Goal: Information Seeking & Learning: Learn about a topic

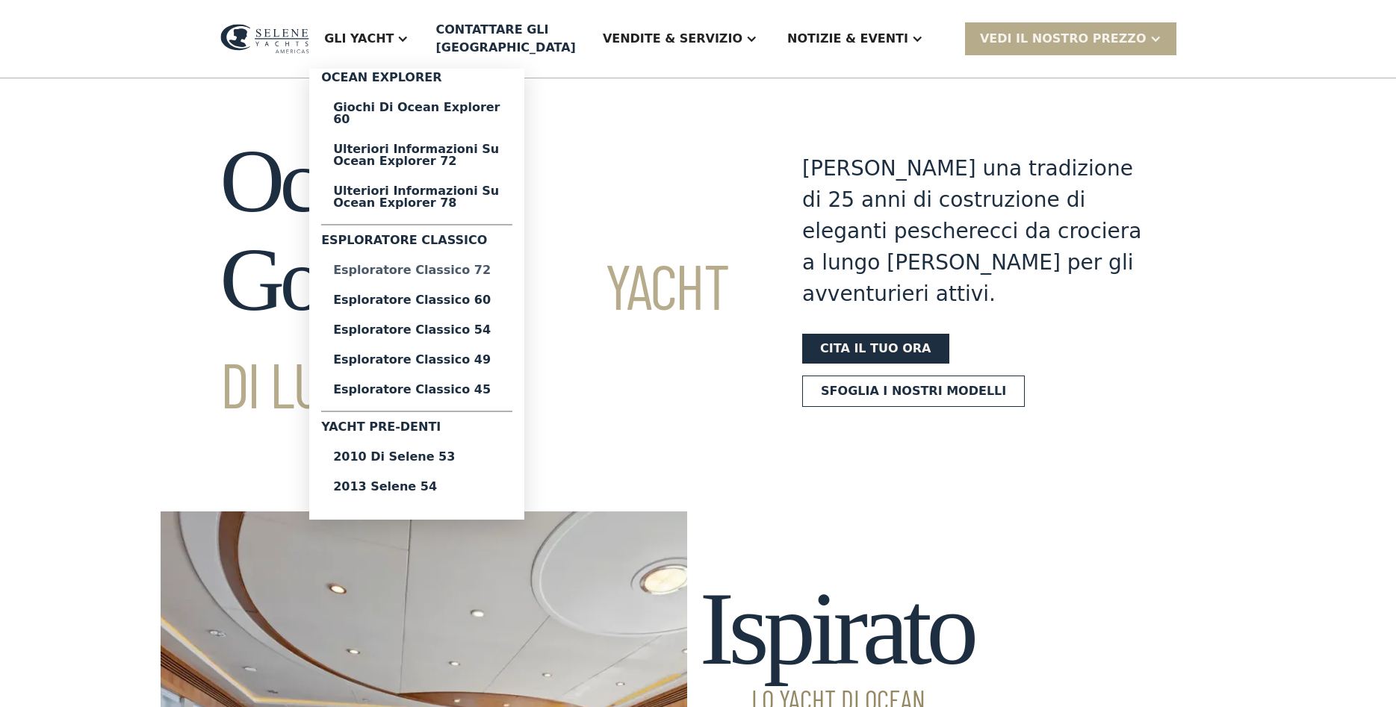
click at [500, 264] on div "Esploratore classico 72" at bounding box center [416, 270] width 167 height 12
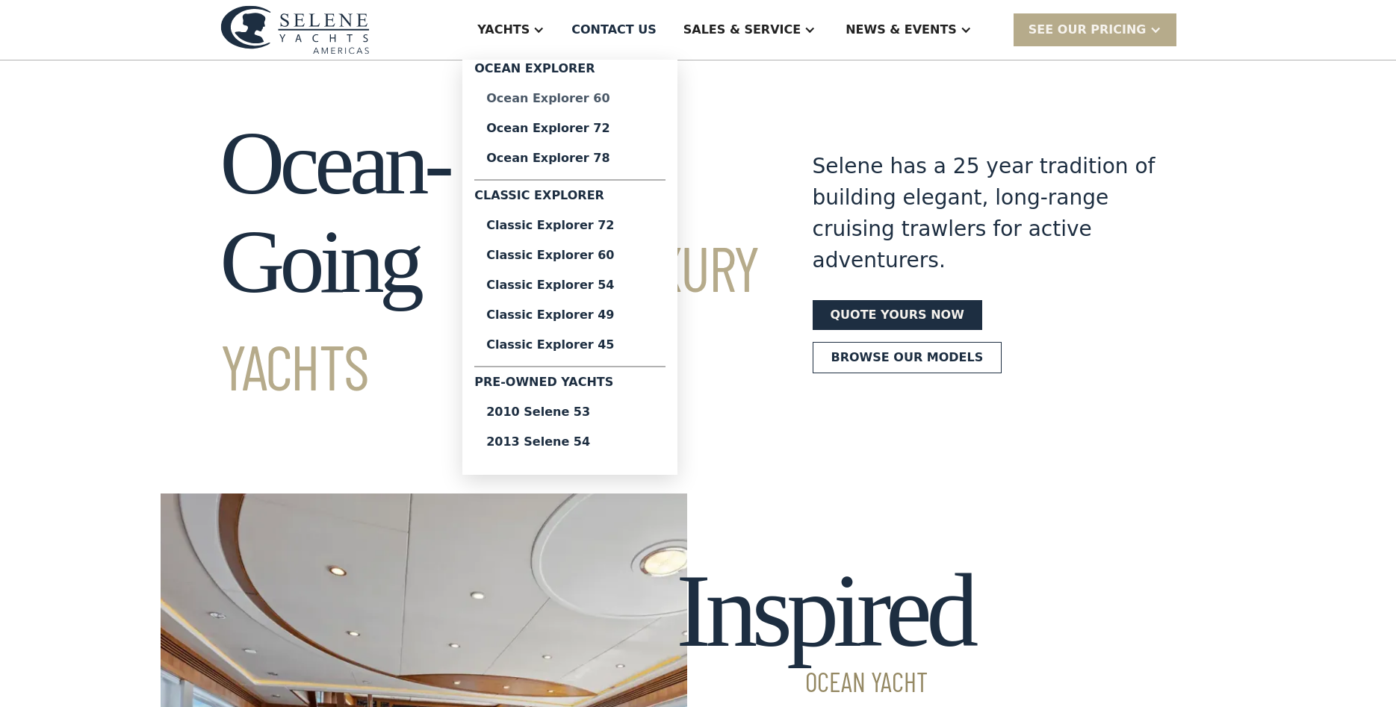
click at [645, 101] on div "Ocean Explorer 60" at bounding box center [569, 99] width 167 height 12
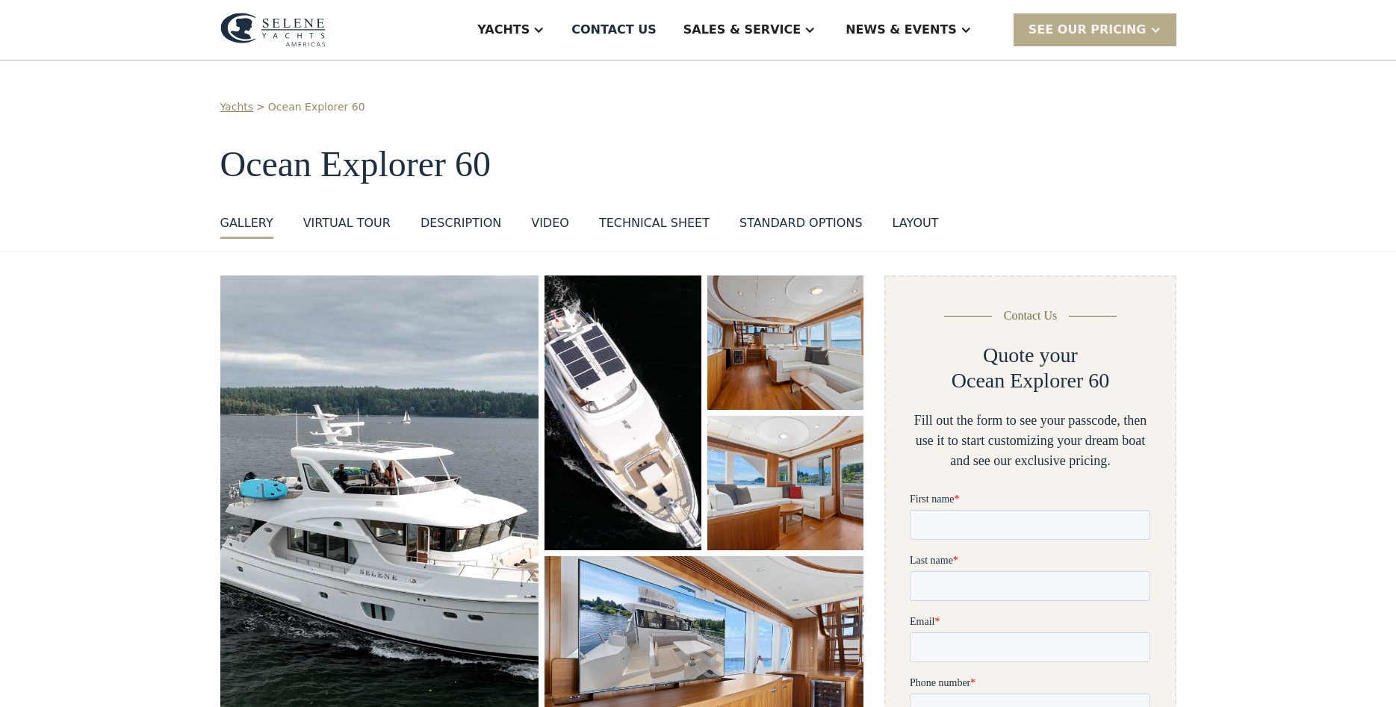
click at [441, 522] on img "open lightbox" at bounding box center [379, 523] width 319 height 494
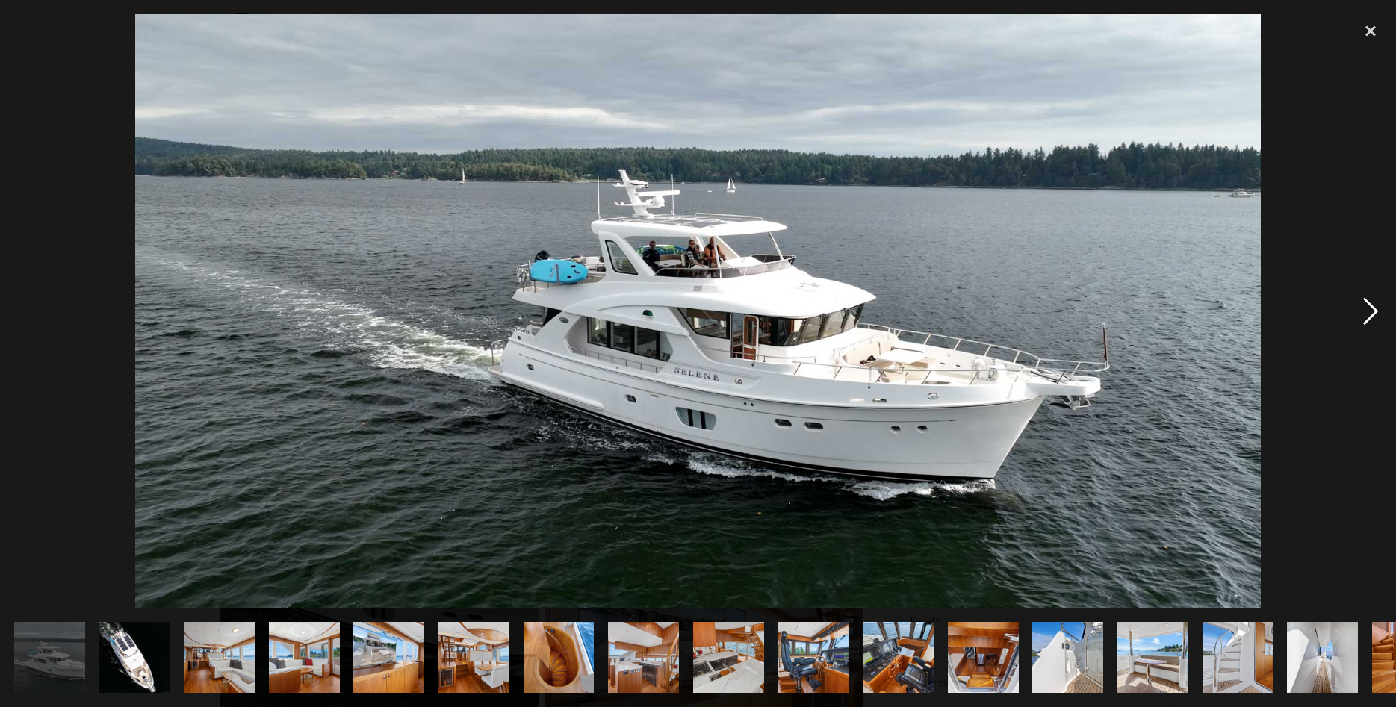
click at [1367, 315] on div "next image" at bounding box center [1370, 311] width 51 height 594
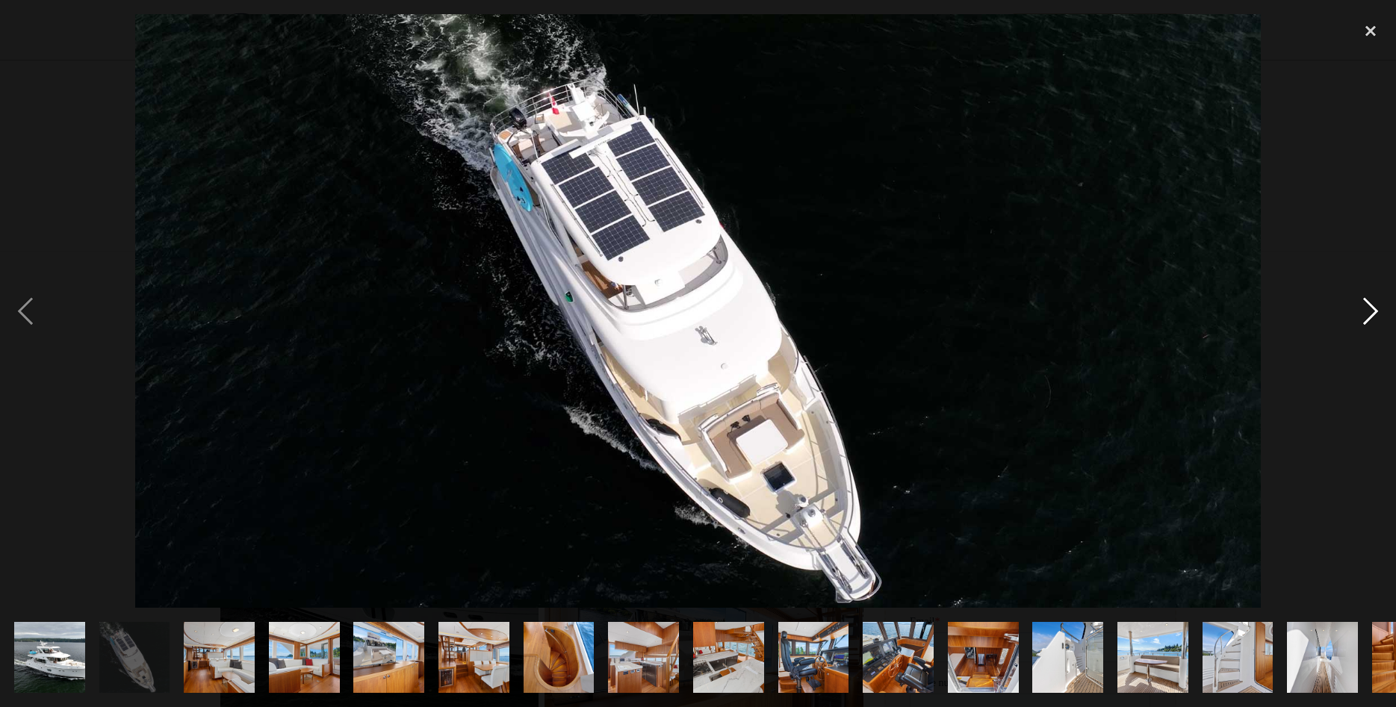
click at [1367, 315] on div "next image" at bounding box center [1370, 311] width 51 height 594
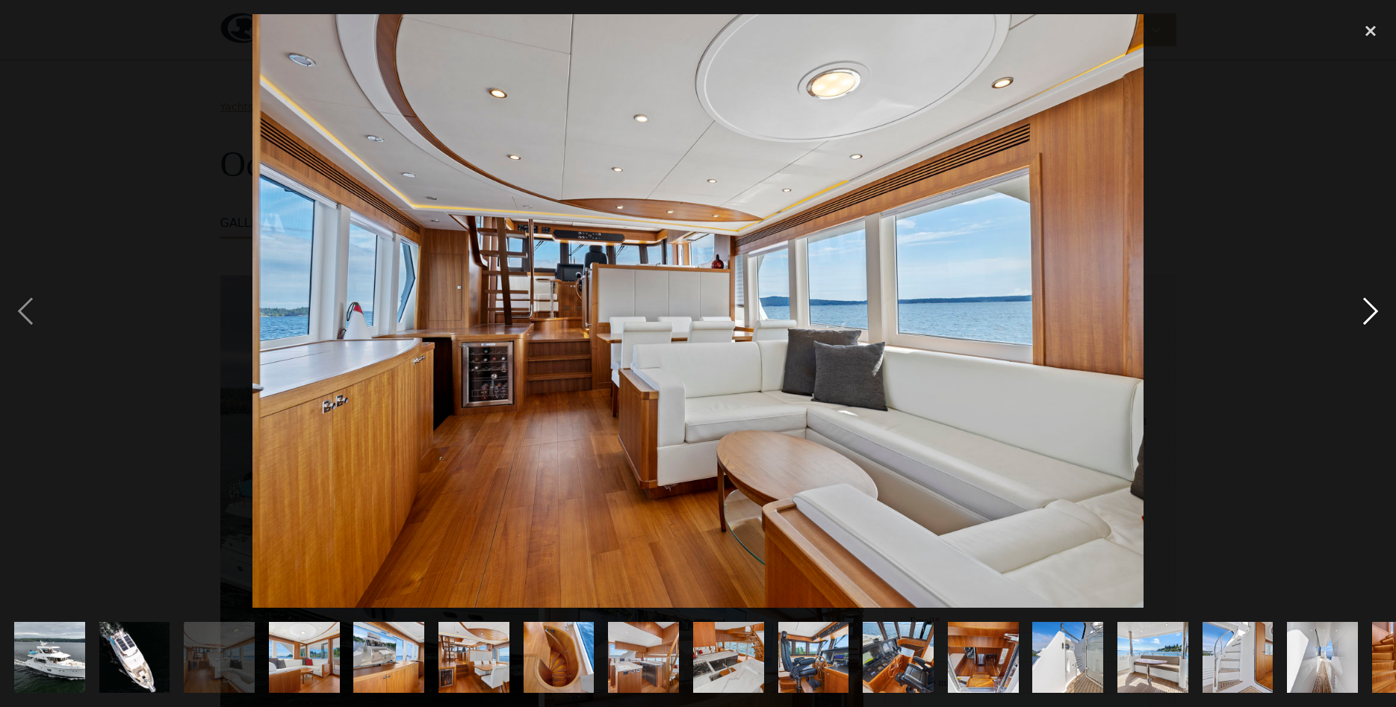
click at [1367, 315] on div "next image" at bounding box center [1370, 311] width 51 height 594
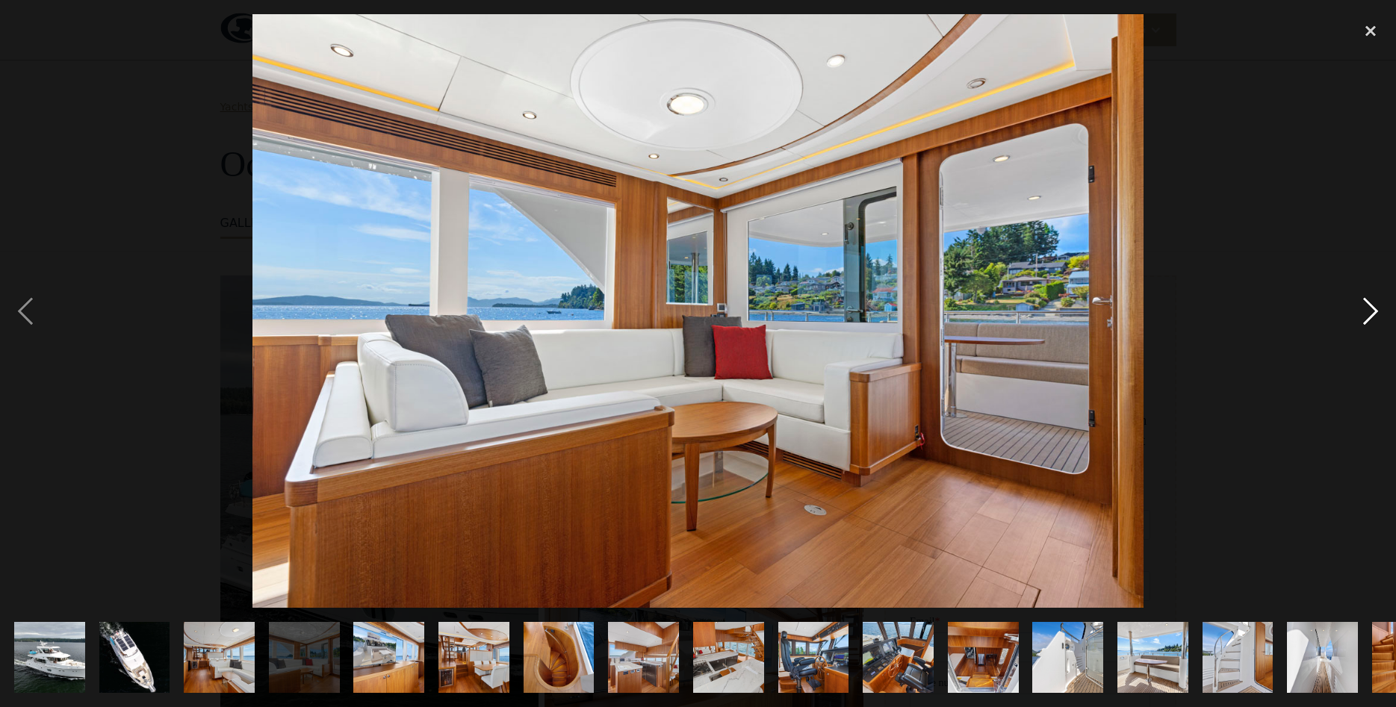
click at [1367, 315] on div "next image" at bounding box center [1370, 311] width 51 height 594
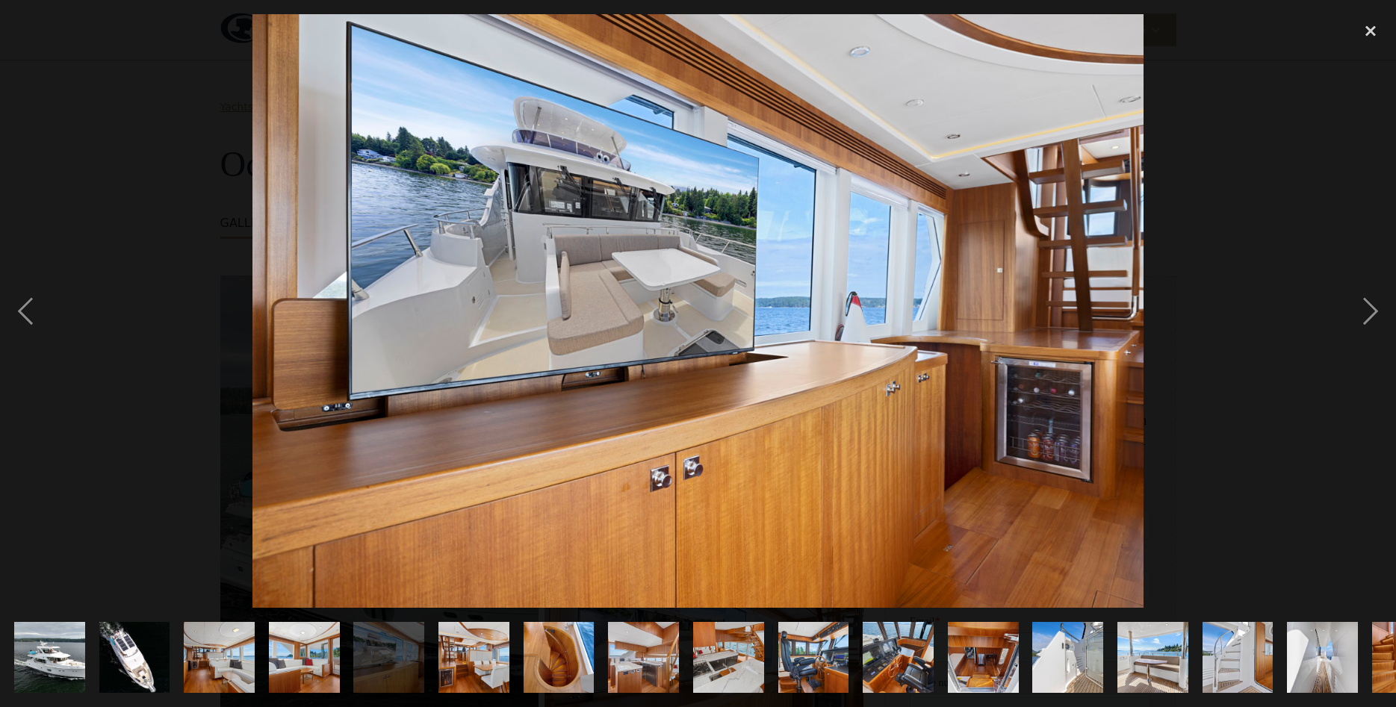
drag, startPoint x: 1367, startPoint y: 315, endPoint x: 355, endPoint y: 333, distance: 1012.7
click at [355, 335] on div at bounding box center [698, 311] width 1396 height 594
click at [37, 311] on div "previous image" at bounding box center [25, 311] width 51 height 594
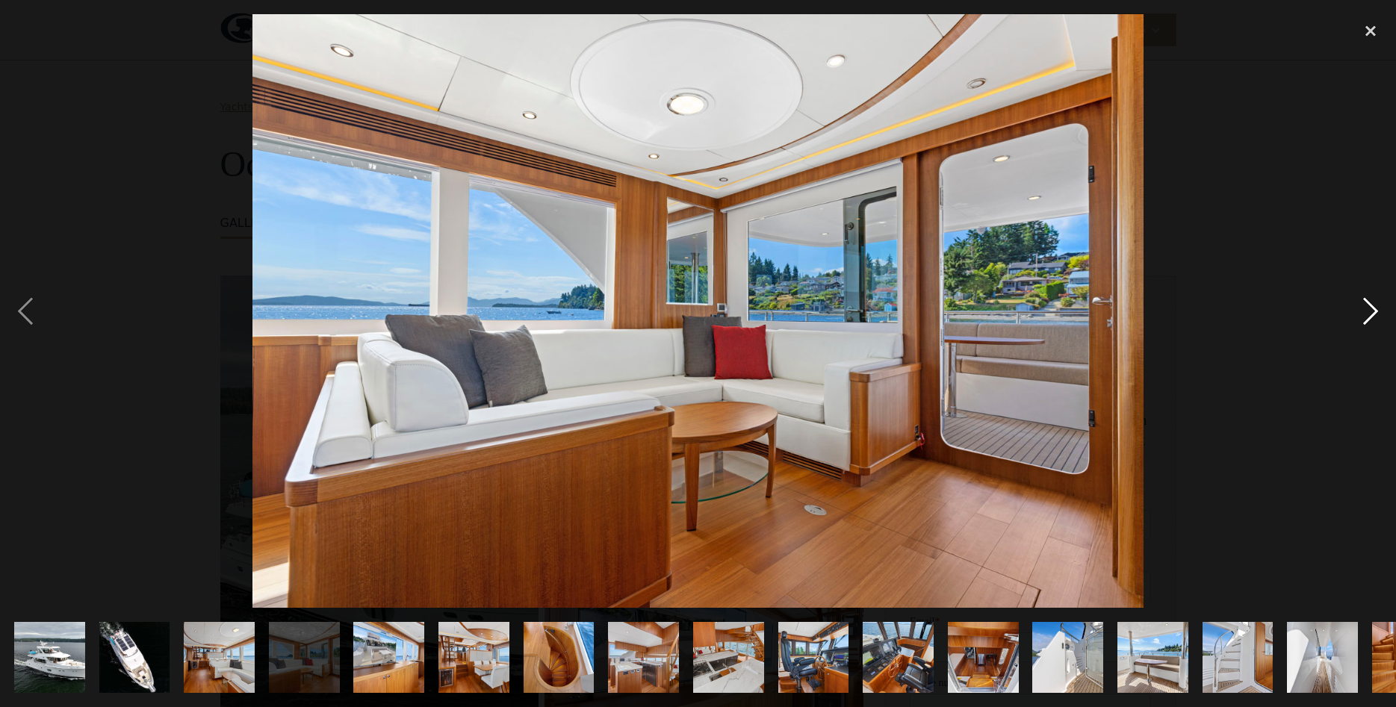
click at [1376, 302] on div "next image" at bounding box center [1370, 311] width 51 height 594
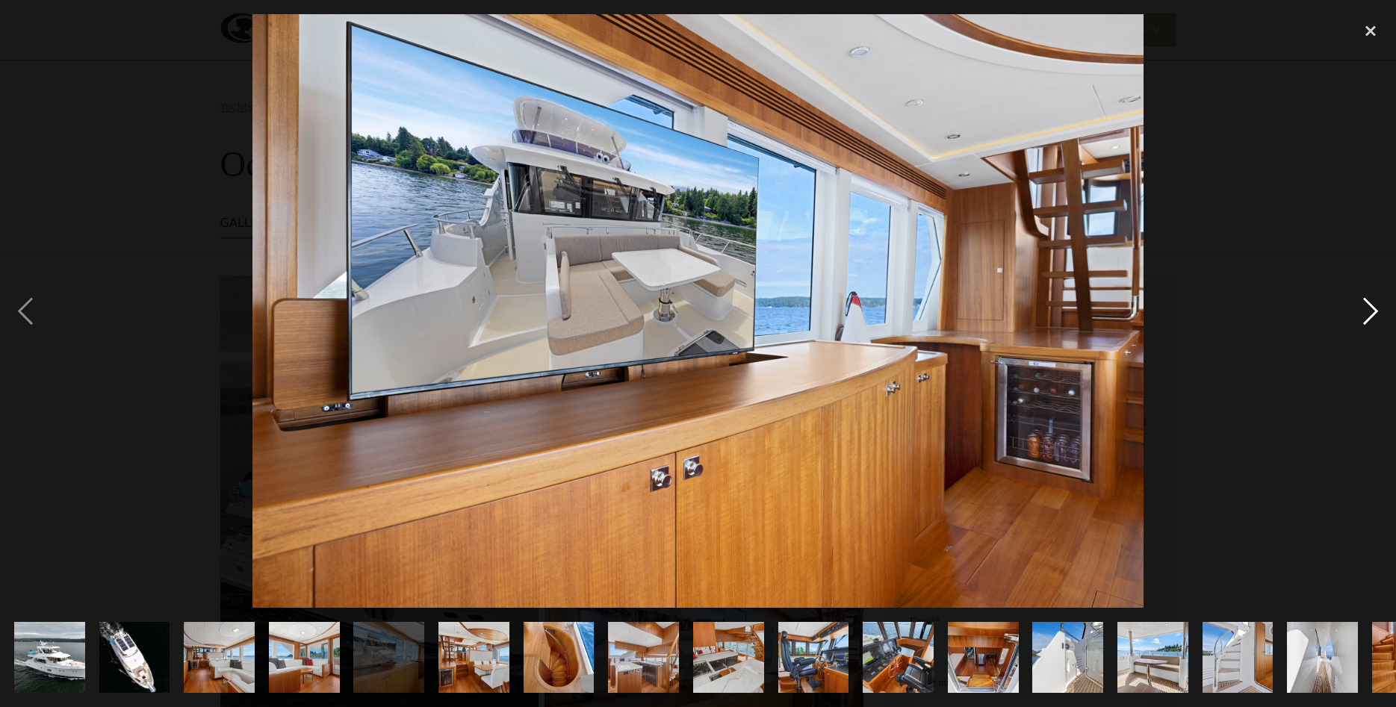
click at [1376, 302] on div "next image" at bounding box center [1370, 311] width 51 height 594
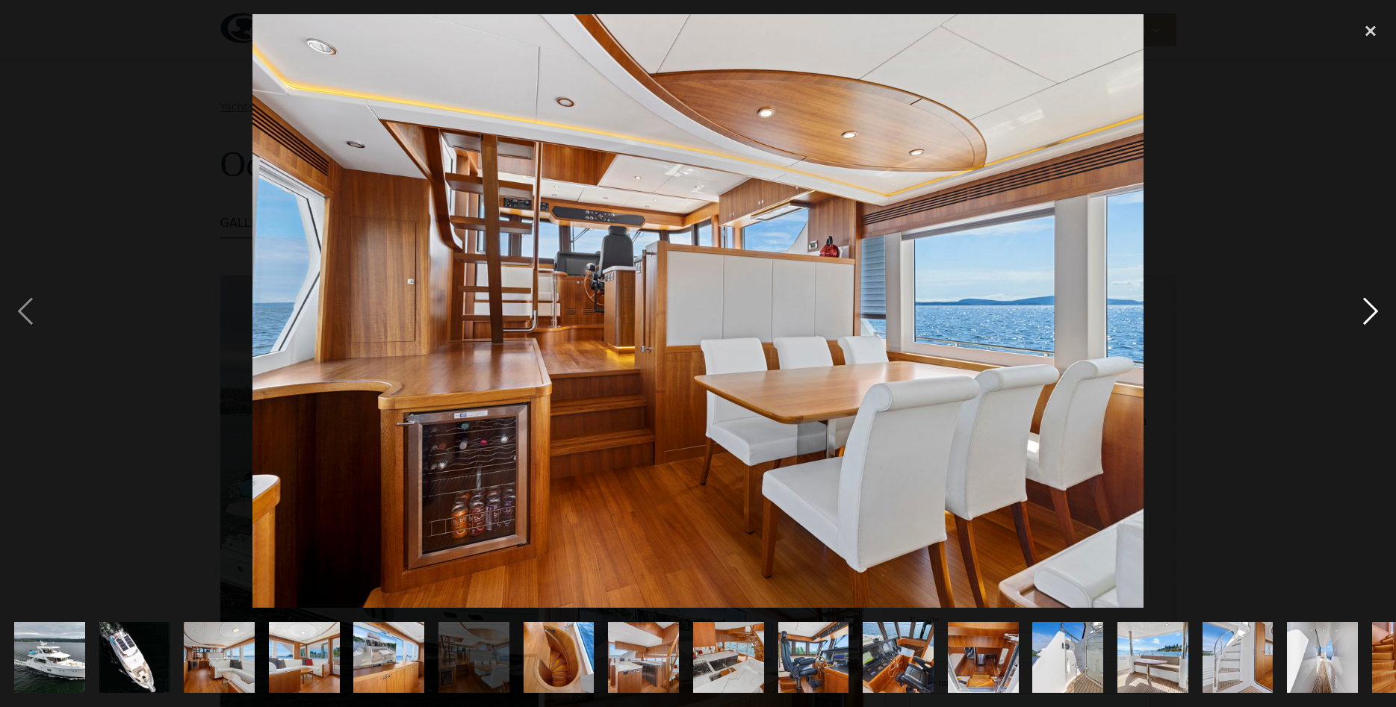
click at [1376, 302] on div "next image" at bounding box center [1370, 311] width 51 height 594
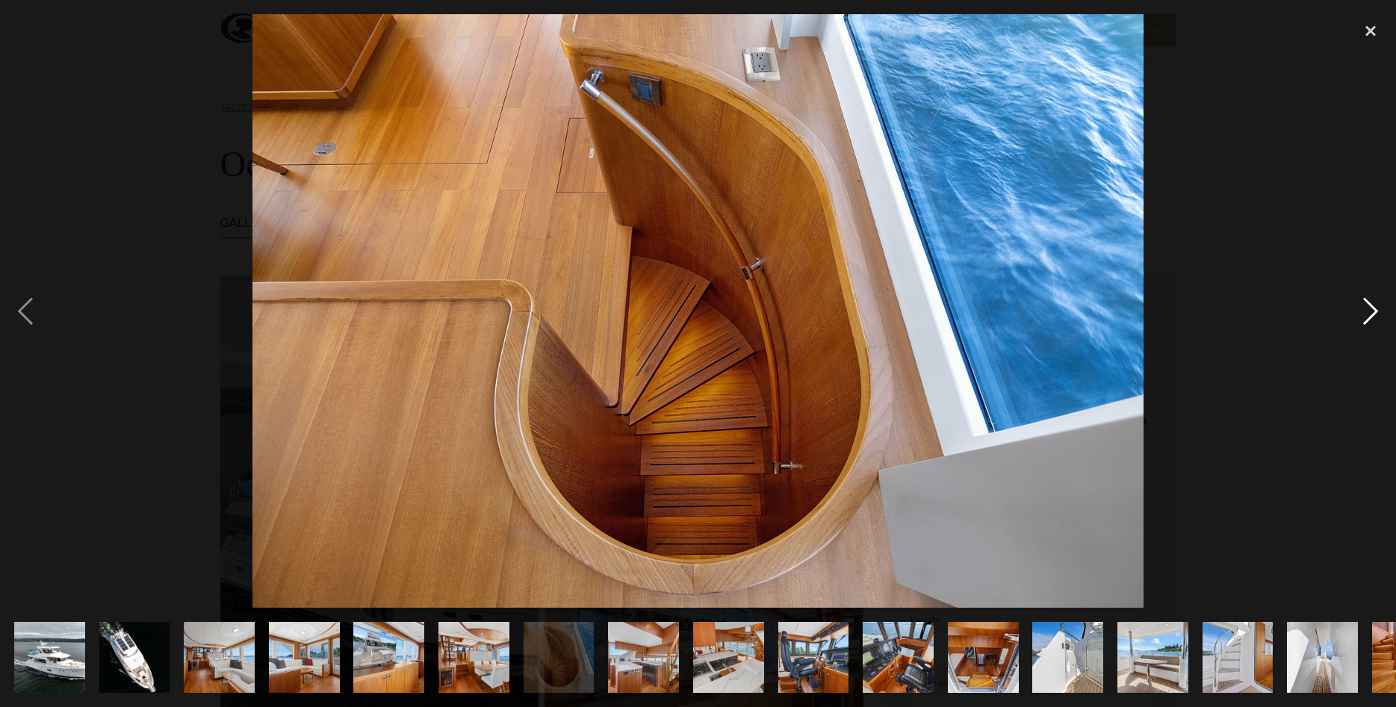
click at [1376, 302] on div "next image" at bounding box center [1370, 311] width 51 height 594
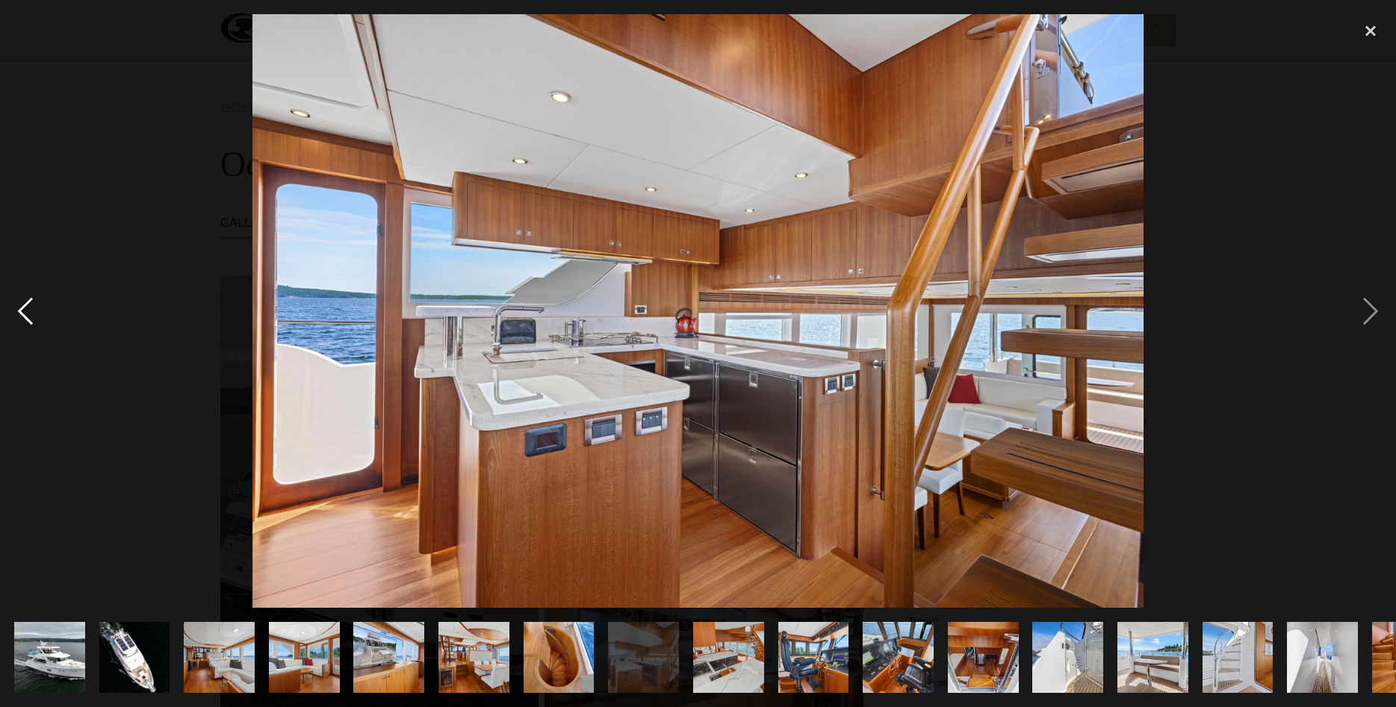
click at [18, 311] on div "previous image" at bounding box center [25, 311] width 51 height 594
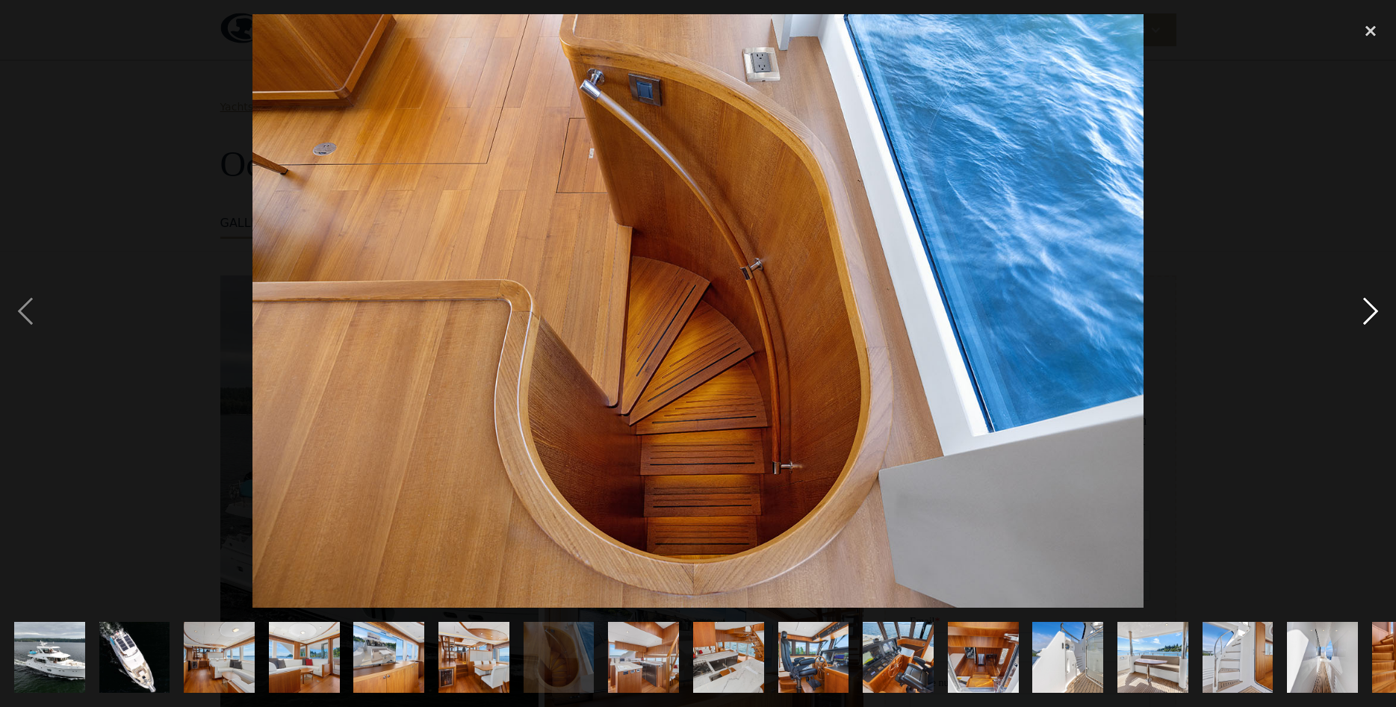
click at [1380, 294] on div "next image" at bounding box center [1370, 311] width 51 height 594
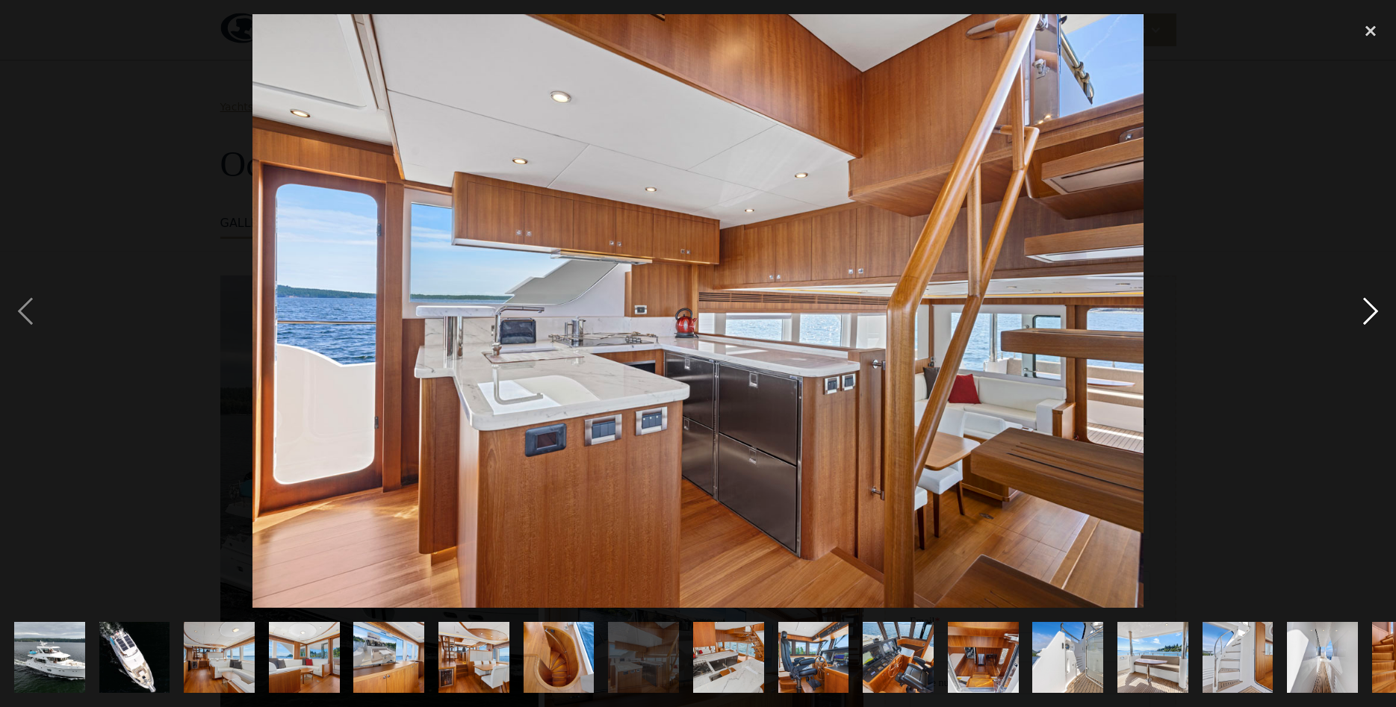
click at [1380, 294] on div "next image" at bounding box center [1370, 311] width 51 height 594
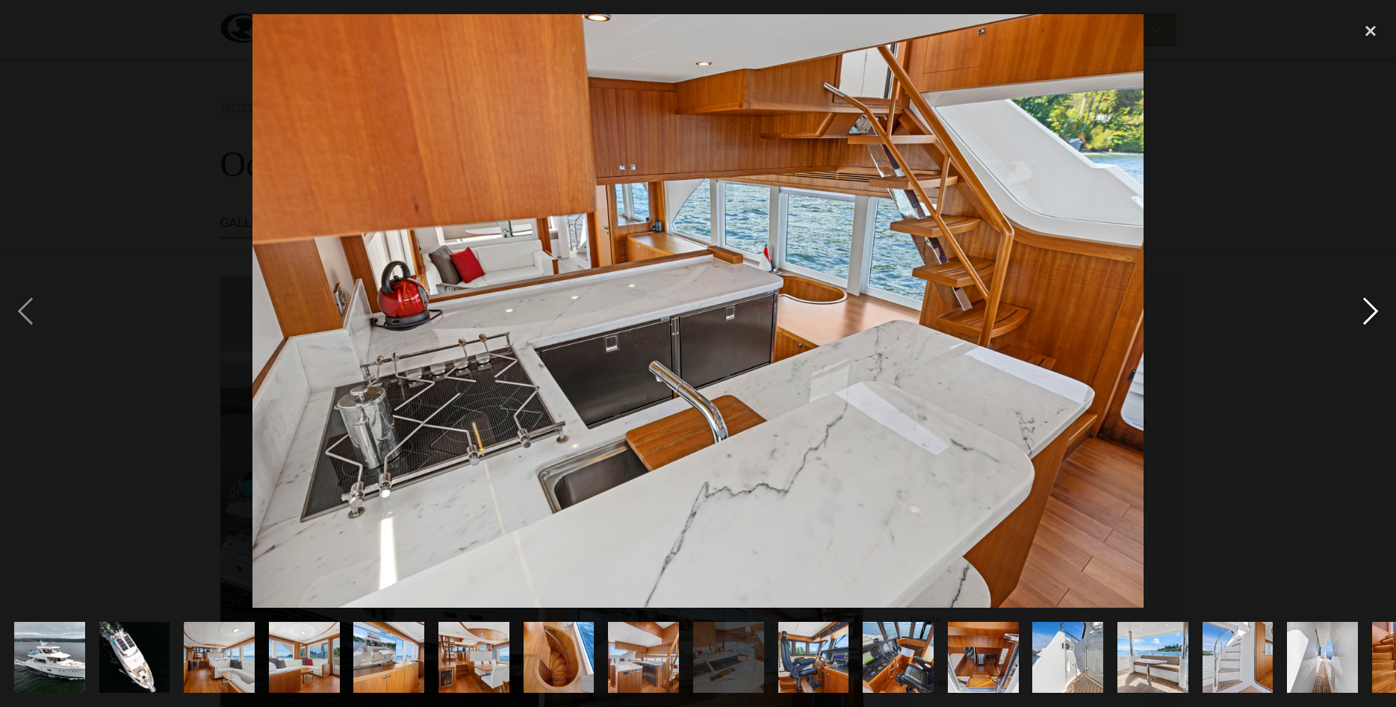
click at [1380, 294] on div "next image" at bounding box center [1370, 311] width 51 height 594
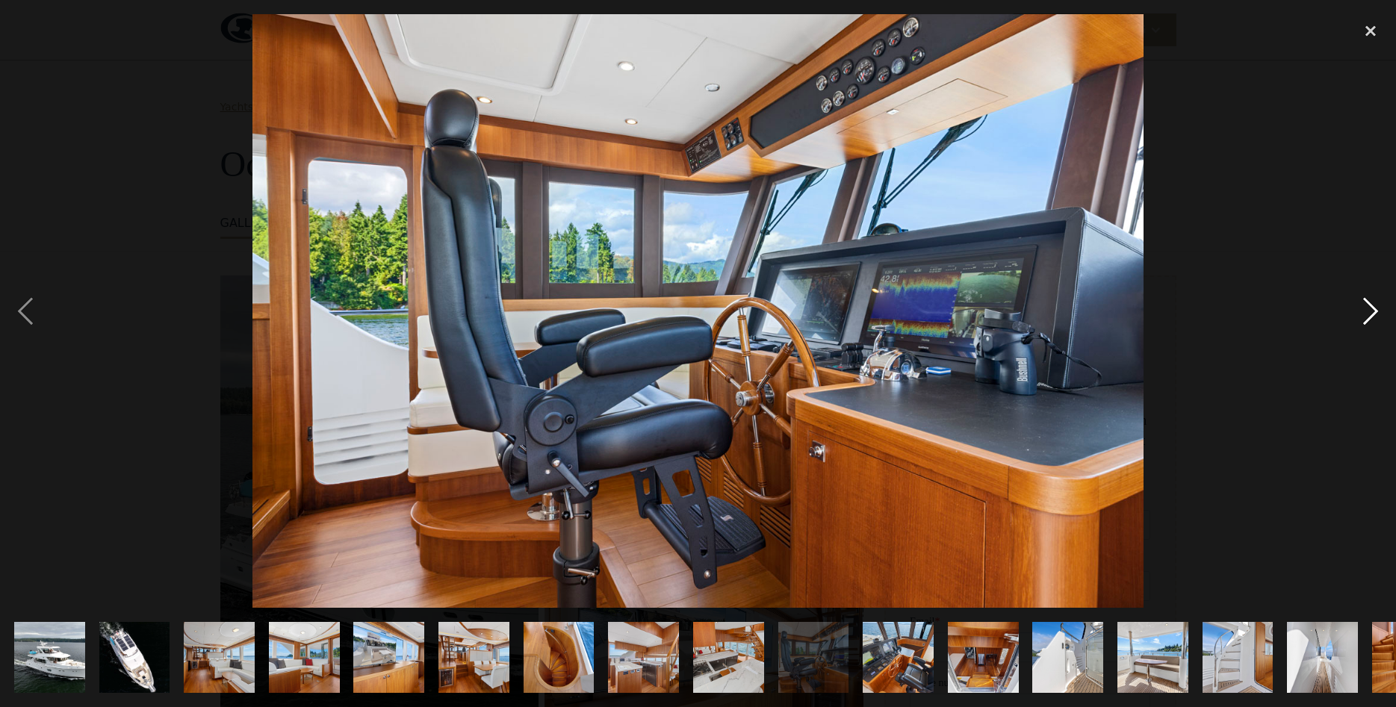
click at [1380, 294] on div "next image" at bounding box center [1370, 311] width 51 height 594
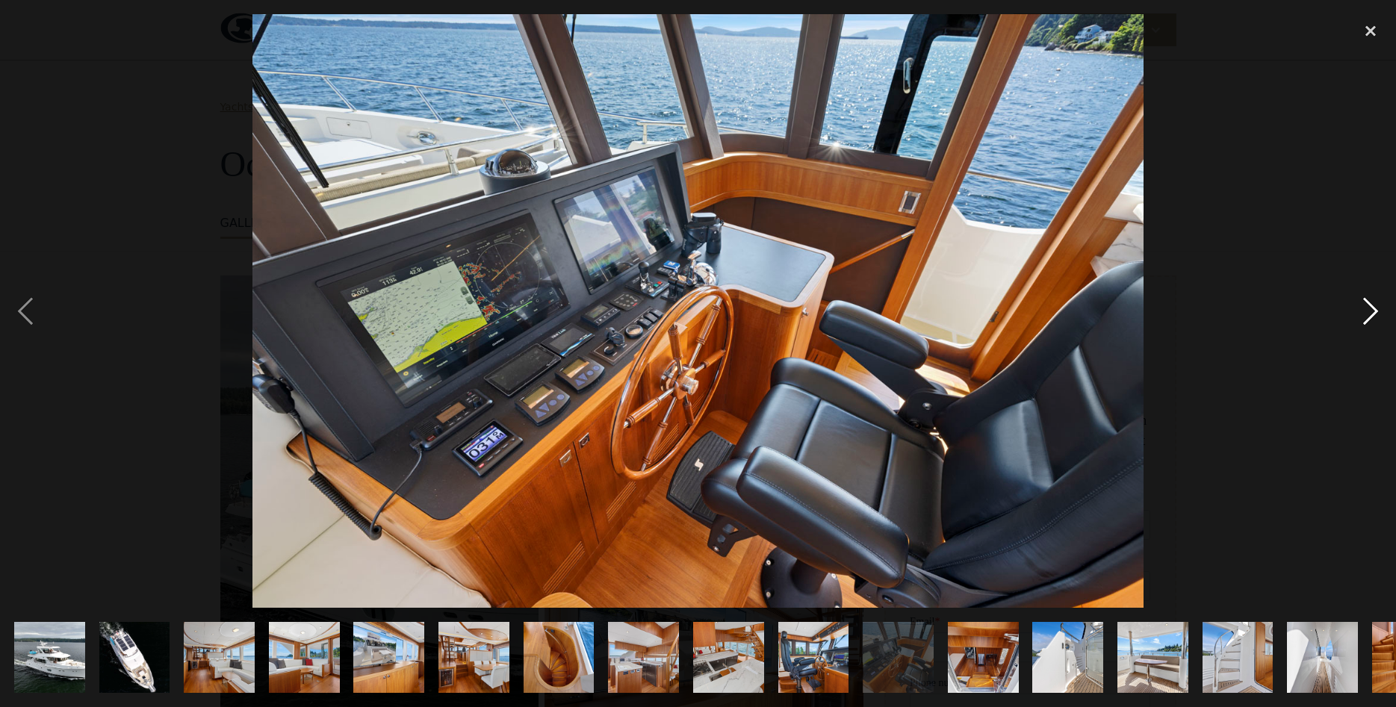
click at [1381, 294] on div "next image" at bounding box center [1370, 311] width 51 height 594
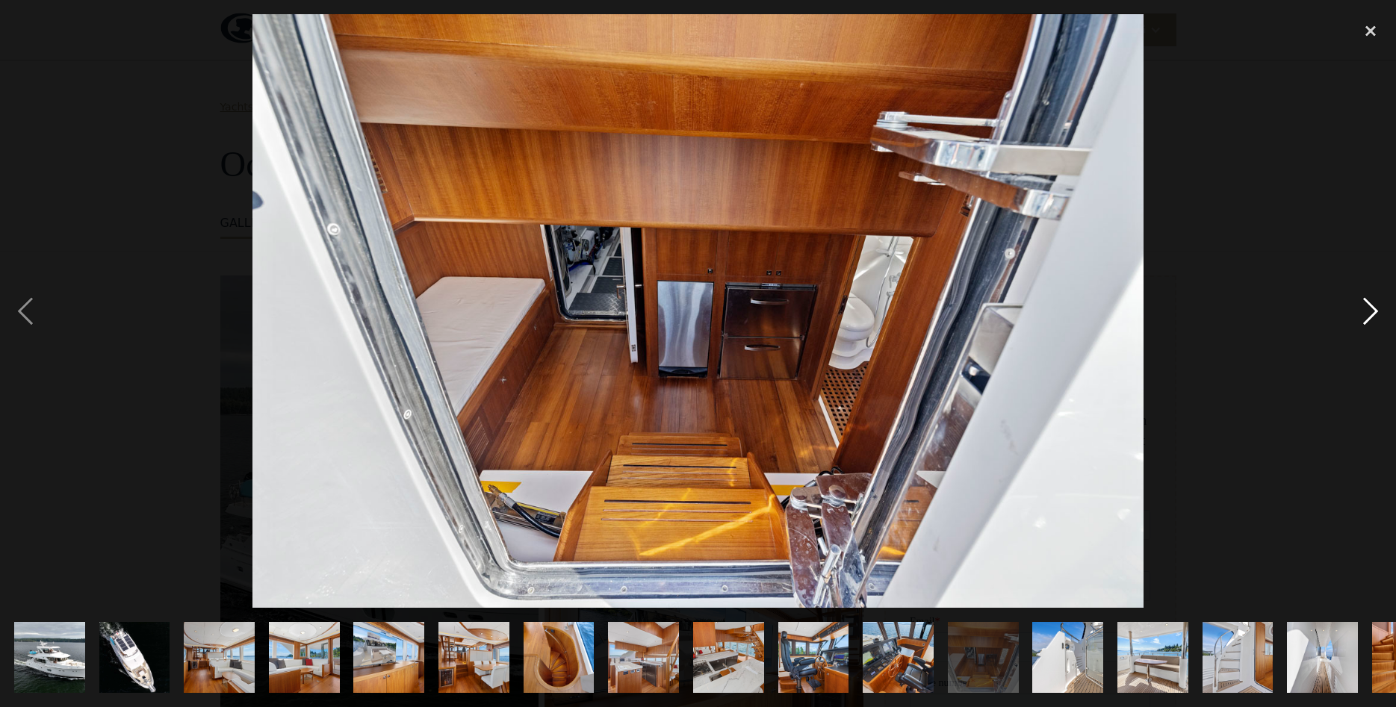
click at [1381, 294] on div "next image" at bounding box center [1370, 311] width 51 height 594
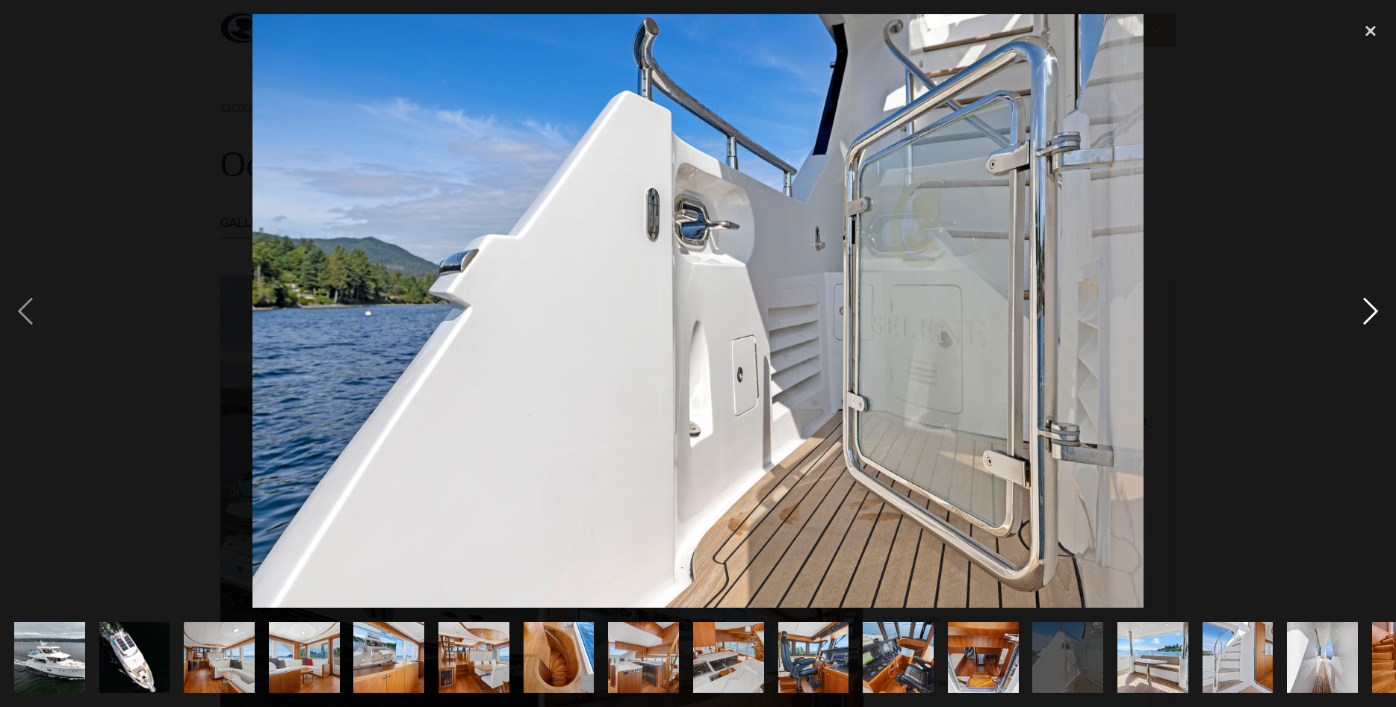
click at [1381, 294] on div "next image" at bounding box center [1370, 311] width 51 height 594
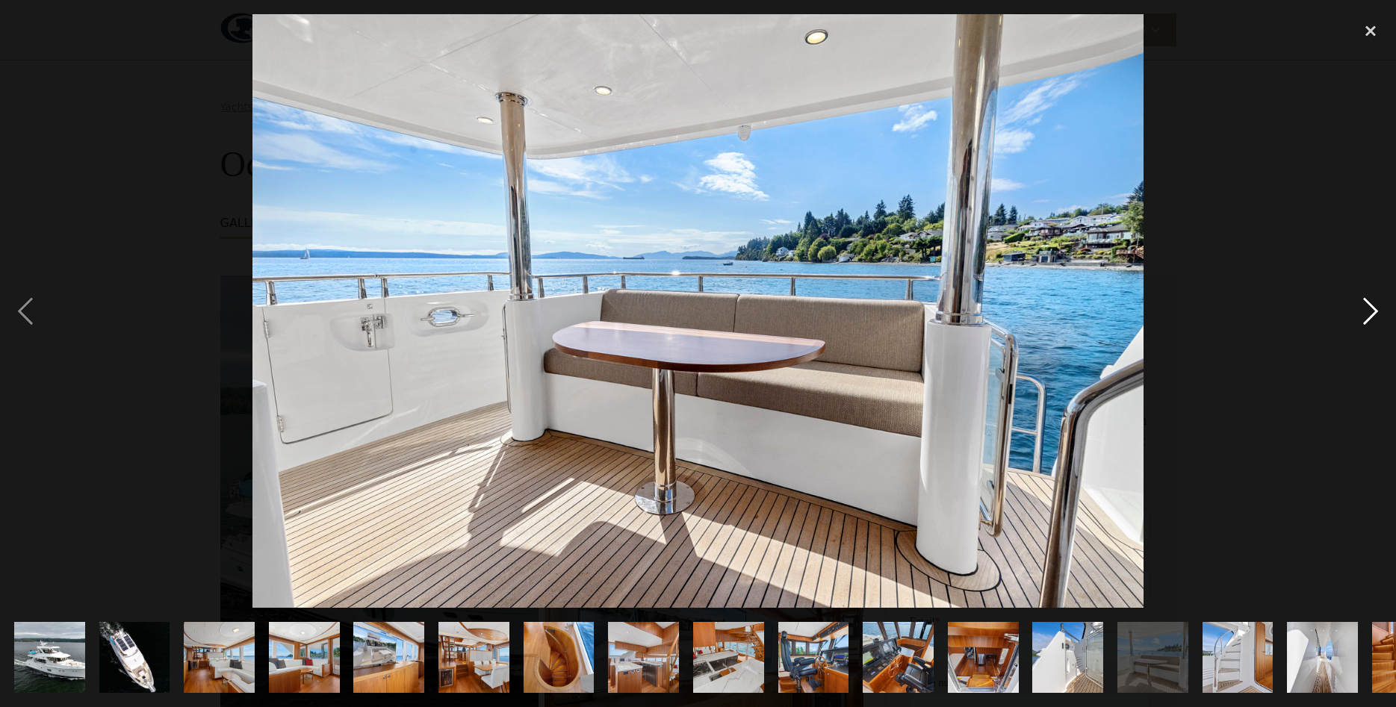
click at [1381, 294] on div "next image" at bounding box center [1370, 311] width 51 height 594
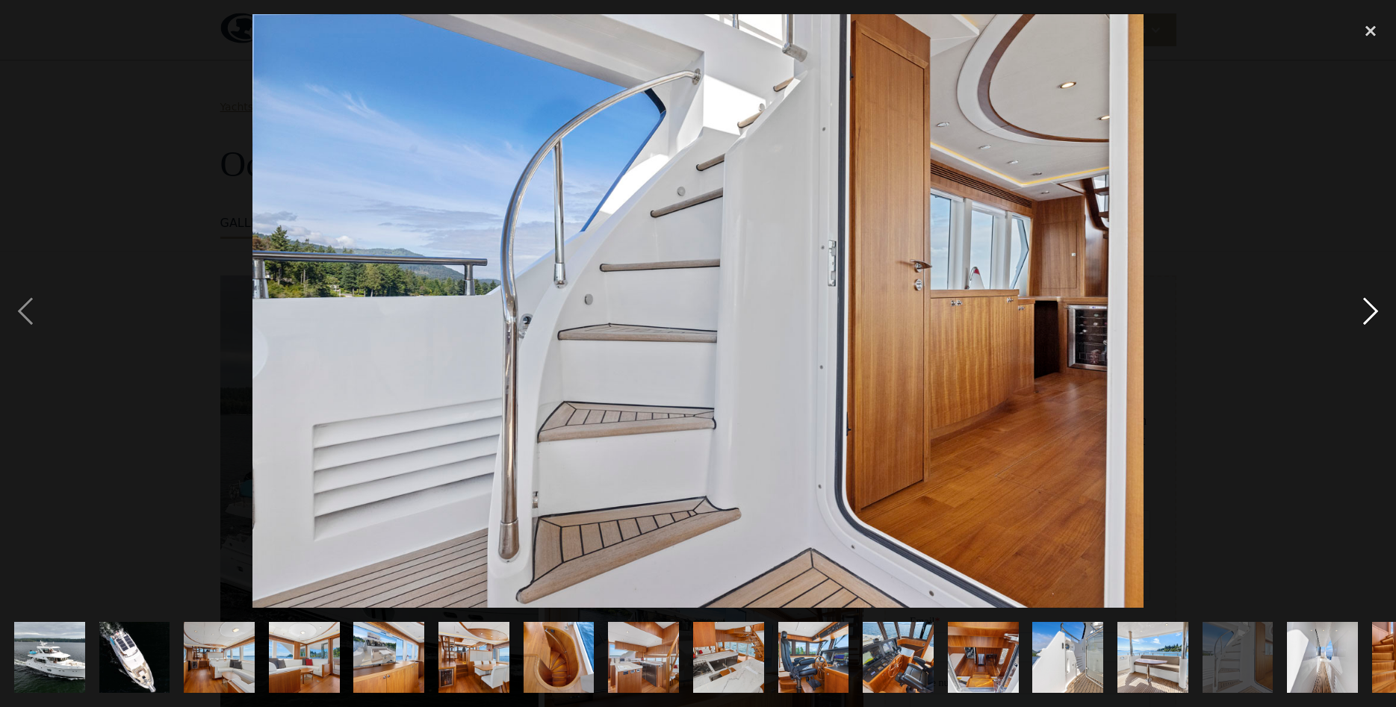
click at [1381, 294] on div "next image" at bounding box center [1370, 311] width 51 height 594
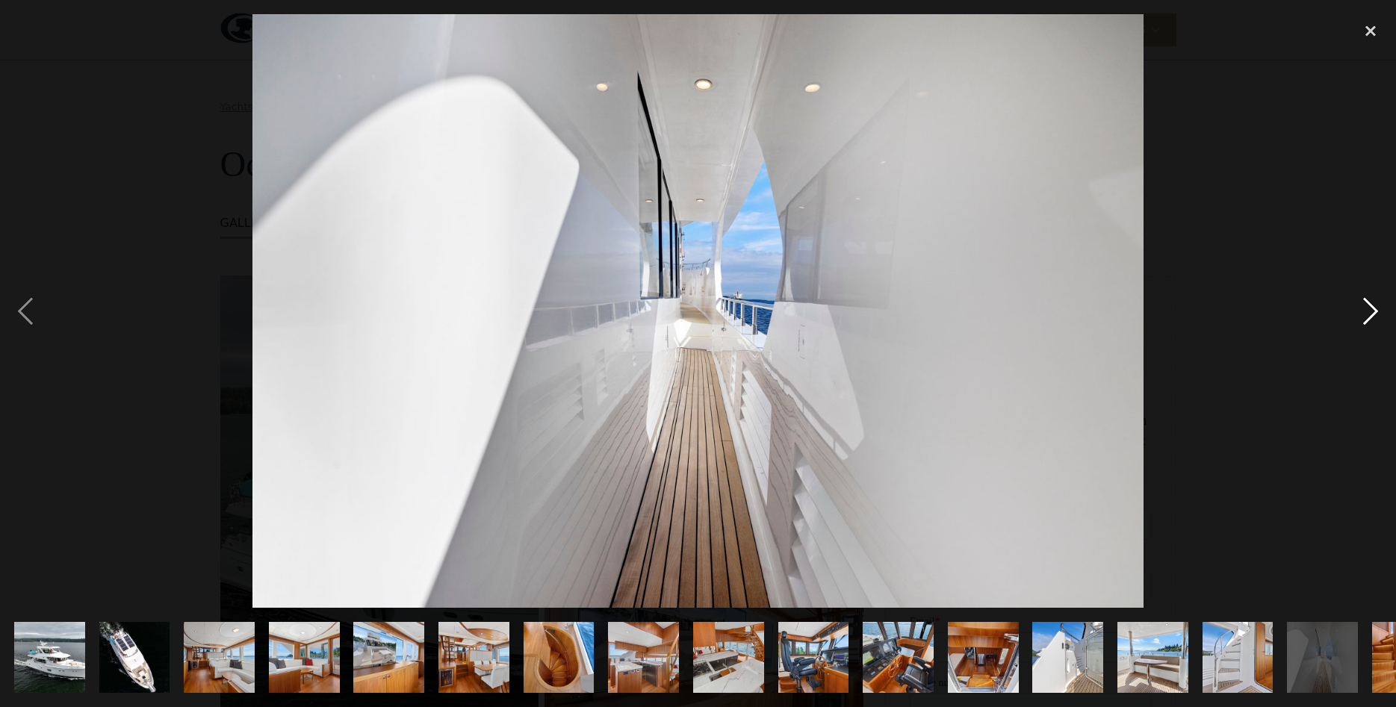
click at [1381, 294] on div "next image" at bounding box center [1370, 311] width 51 height 594
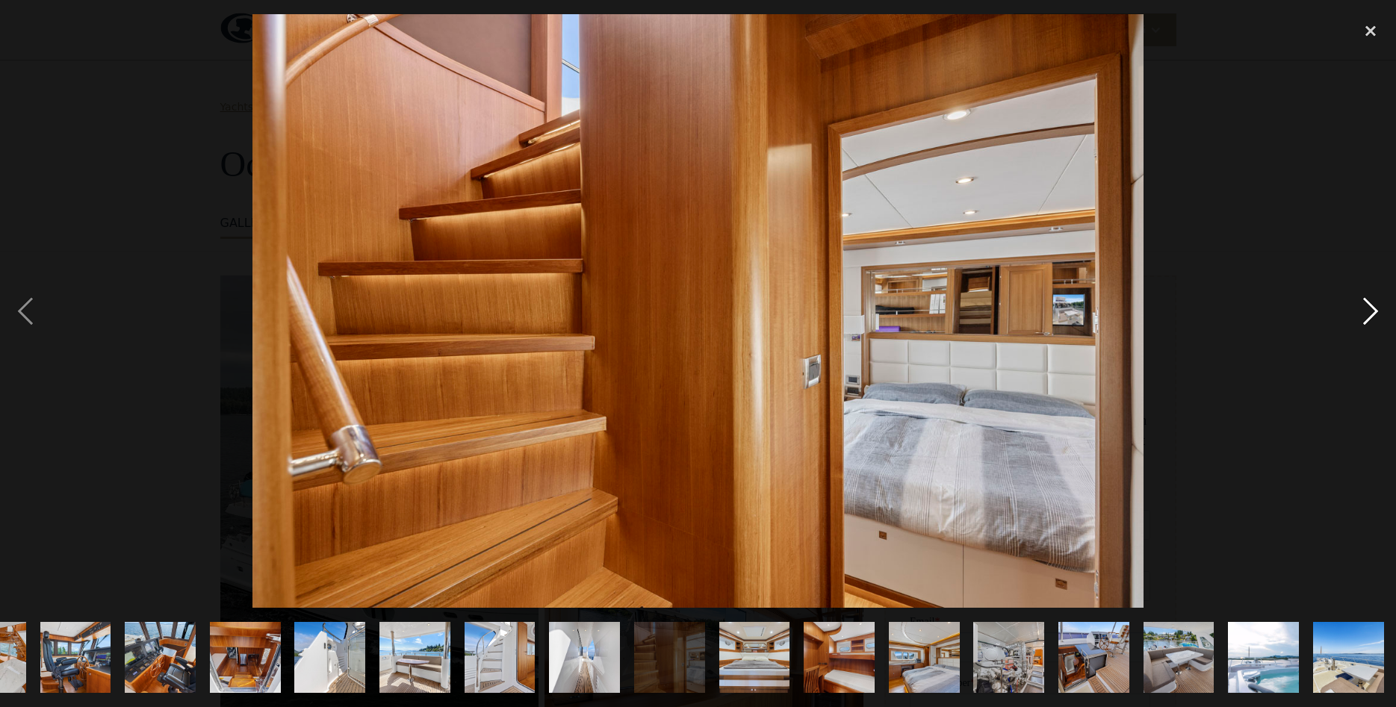
scroll to position [0, 740]
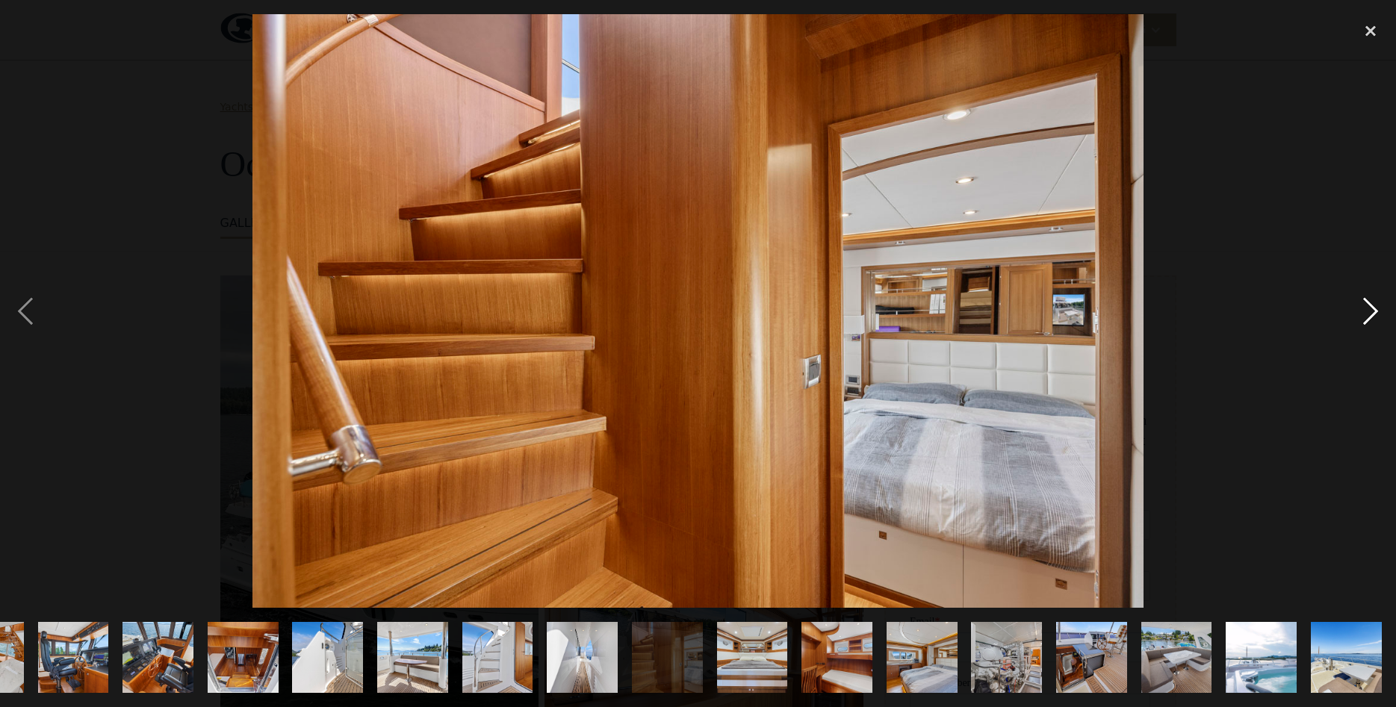
click at [1381, 294] on div "next image" at bounding box center [1370, 311] width 51 height 594
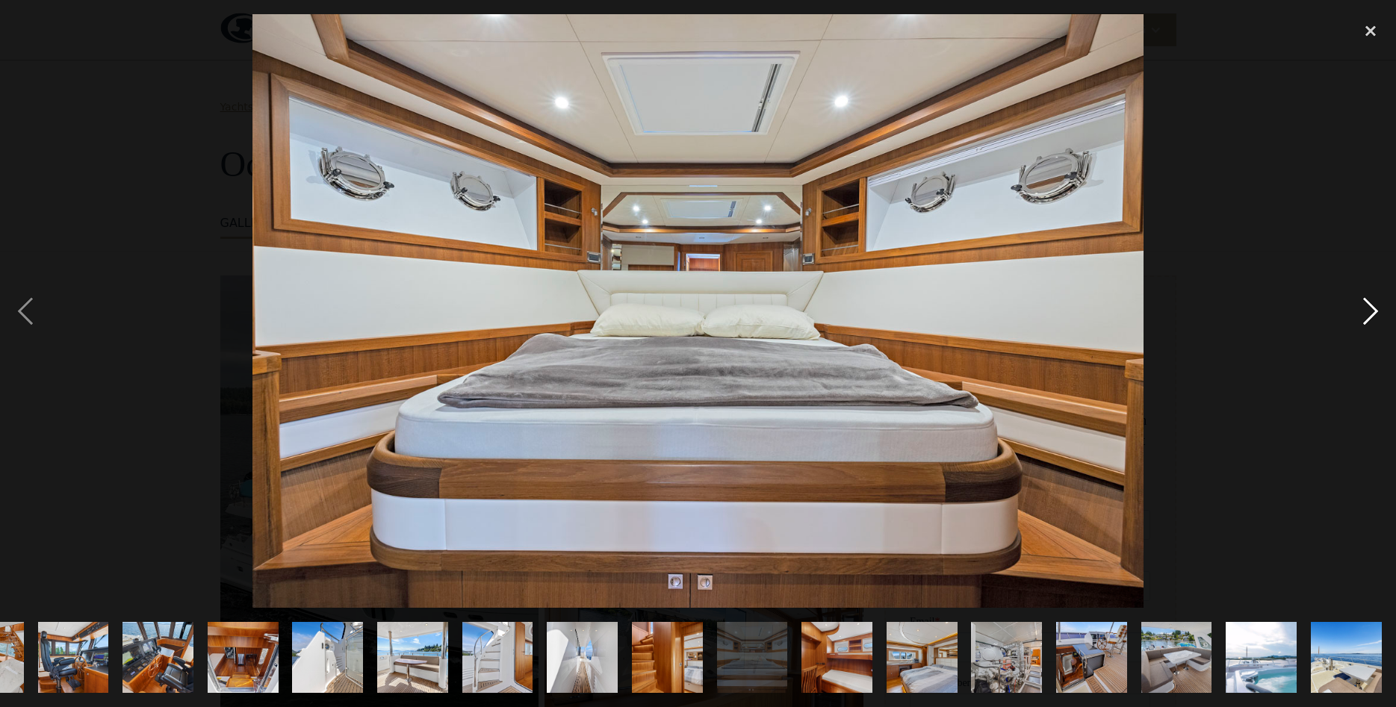
click at [1381, 294] on div "next image" at bounding box center [1370, 311] width 51 height 594
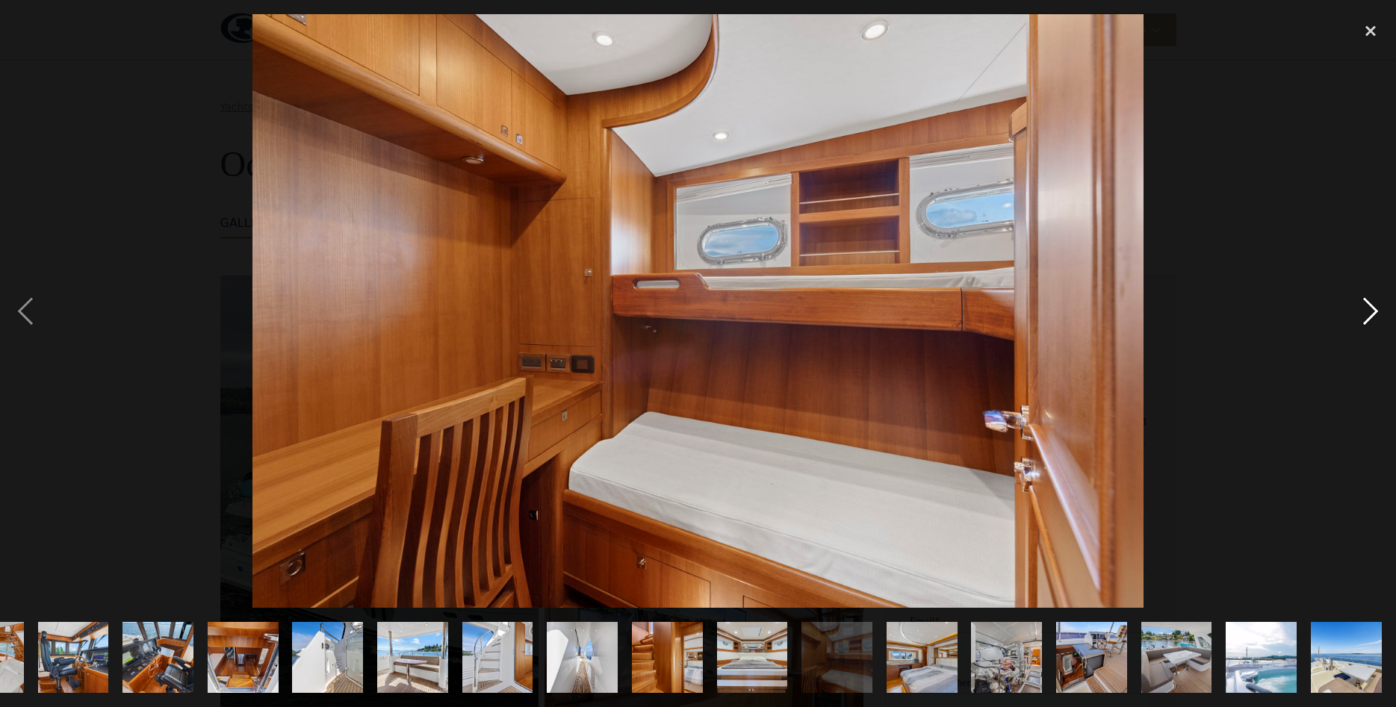
click at [1381, 294] on div "next image" at bounding box center [1370, 311] width 51 height 594
